Goal: Information Seeking & Learning: Learn about a topic

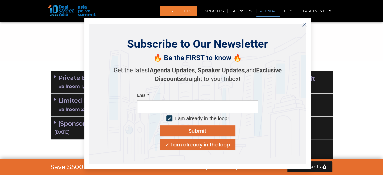
scroll to position [327, 0]
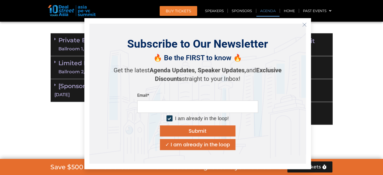
click at [307, 26] on button "Close" at bounding box center [304, 25] width 8 height 8
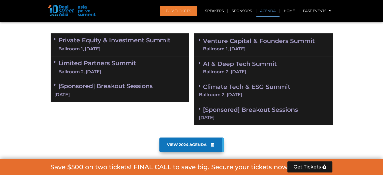
click at [130, 41] on link "Private Equity & Investment Summit Ballroom 1, [DATE]" at bounding box center [114, 44] width 112 height 15
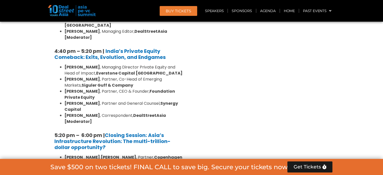
scroll to position [1007, 0]
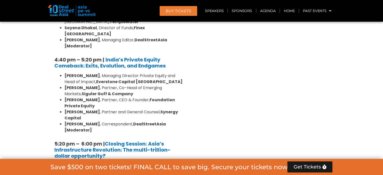
scroll to position [957, 0]
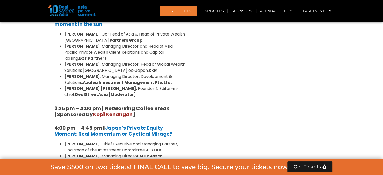
scroll to position [1511, 0]
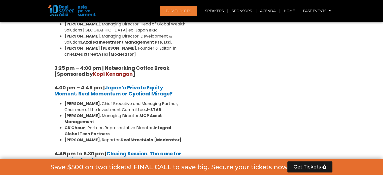
drag, startPoint x: 103, startPoint y: 134, endPoint x: 204, endPoint y: 134, distance: 100.5
drag, startPoint x: 76, startPoint y: 110, endPoint x: 166, endPoint y: 113, distance: 90.2
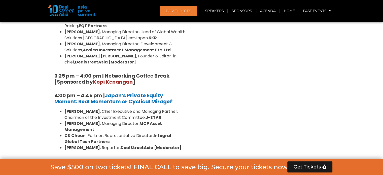
scroll to position [1536, 0]
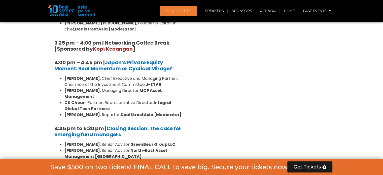
drag, startPoint x: 106, startPoint y: 110, endPoint x: 182, endPoint y: 111, distance: 76.1
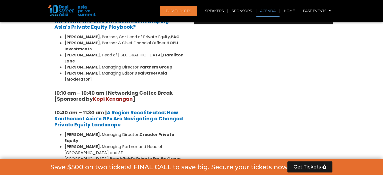
scroll to position [252, 0]
